Goal: Book appointment/travel/reservation

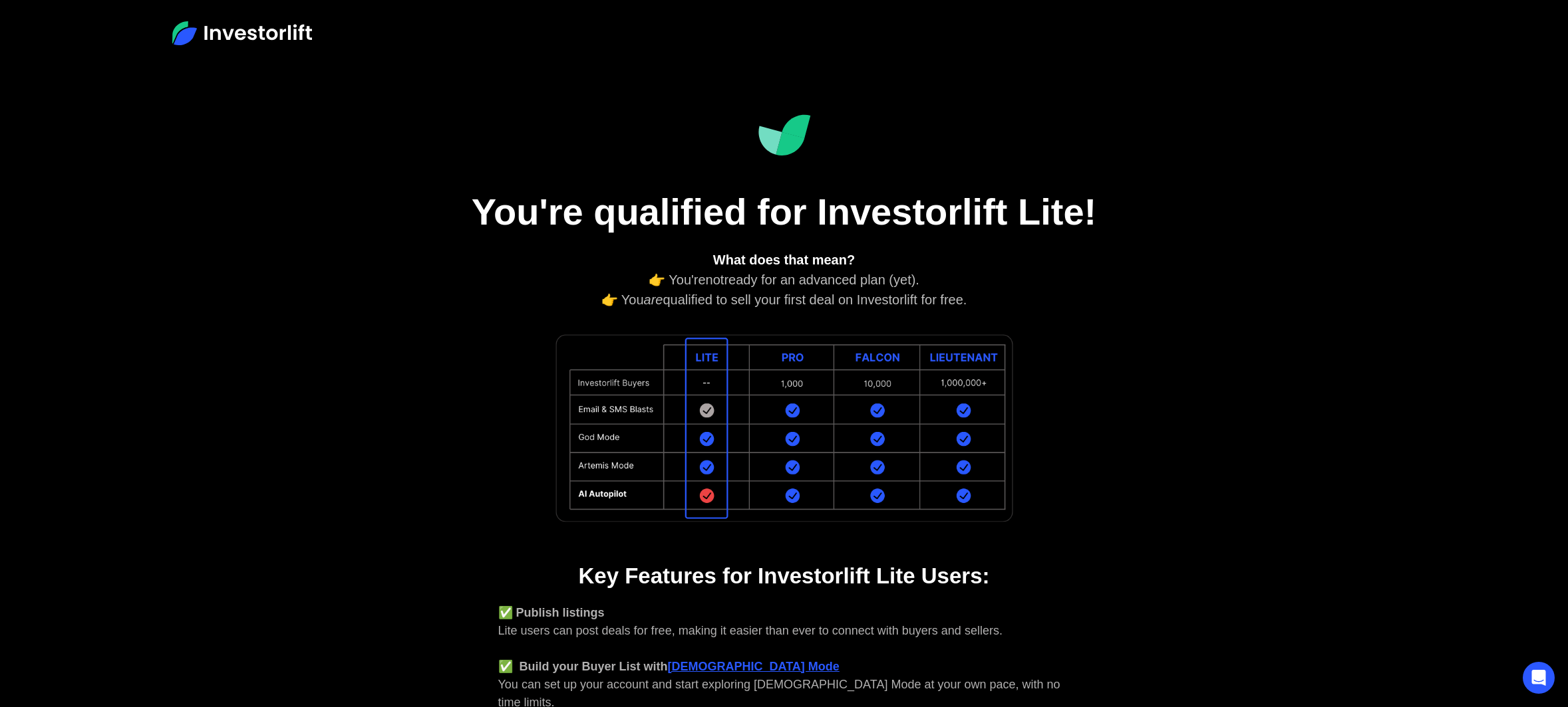
click at [409, 363] on aside "You're qualified for Investorlift Lite! What does that mean? 👉 You're not ready…" at bounding box center [784, 514] width 1568 height 897
click at [409, 365] on aside "You're qualified for Investorlift Lite! What does that mean? 👉 You're not ready…" at bounding box center [784, 514] width 1568 height 897
